Goal: Use online tool/utility: Utilize a website feature to perform a specific function

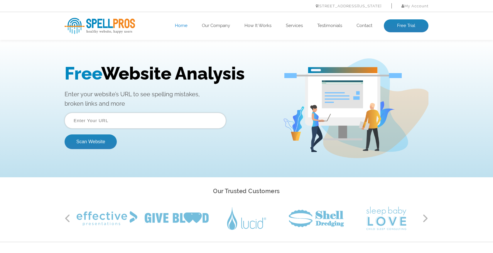
click at [131, 120] on input "text" at bounding box center [145, 121] width 161 height 16
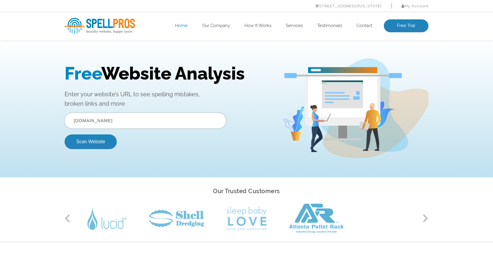
type input "[DOMAIN_NAME]"
click at [65, 134] on button "Scan Website" at bounding box center [91, 141] width 52 height 15
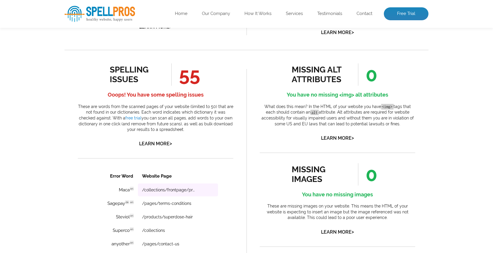
scroll to position [286, 0]
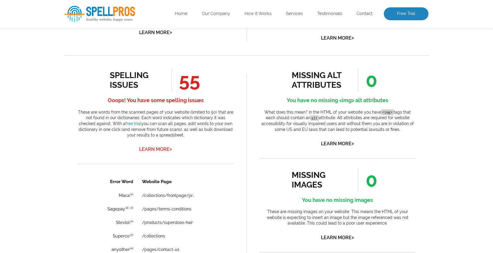
click at [156, 147] on link "Learn More >" at bounding box center [155, 149] width 33 height 6
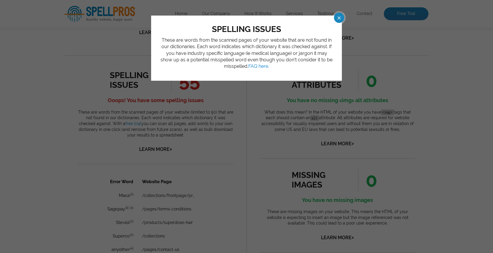
click at [336, 18] on span at bounding box center [333, 18] width 10 height 10
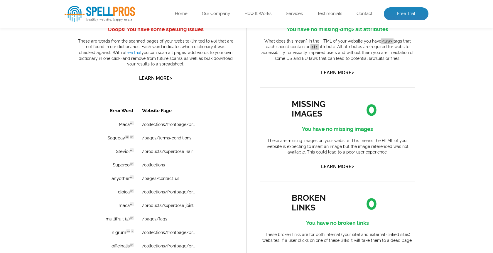
scroll to position [409, 0]
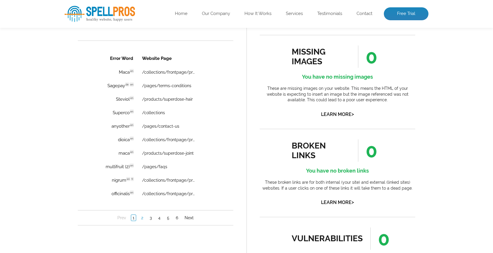
click at [142, 219] on link "2" at bounding box center [142, 218] width 5 height 6
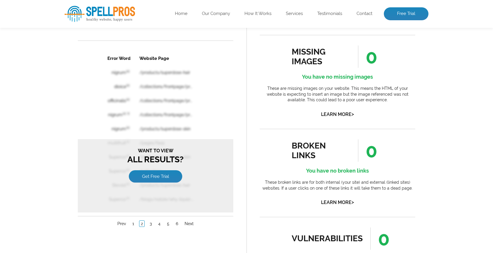
scroll to position [0, 0]
click at [133, 221] on link "1" at bounding box center [133, 224] width 5 height 6
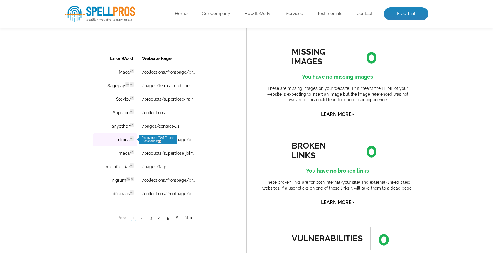
click at [123, 140] on td "dioica en Discovered: [DATE] scan Dictionaries: en" at bounding box center [115, 139] width 44 height 13
click at [174, 138] on link "/collections/frontpage/products/superdose-joint" at bounding box center [169, 139] width 54 height 5
